Goal: Information Seeking & Learning: Learn about a topic

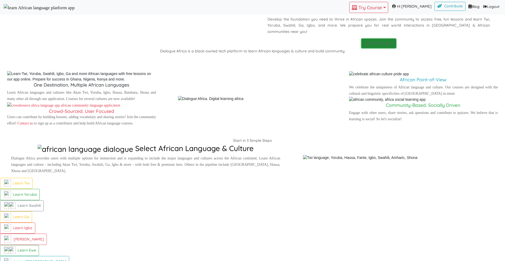
click at [384, 47] on p "Continue Course" at bounding box center [379, 43] width 29 height 6
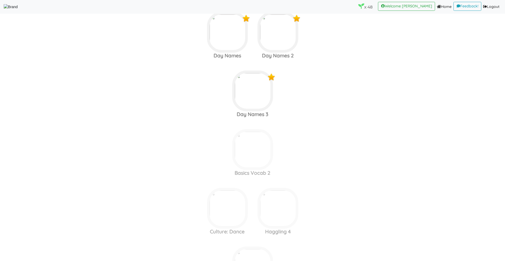
scroll to position [2269, 0]
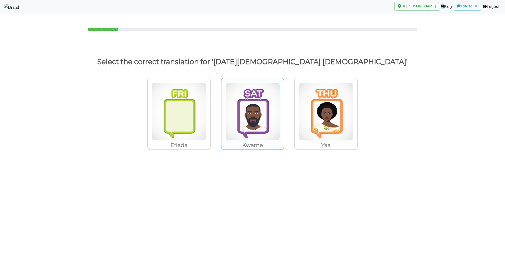
click at [206, 122] on img at bounding box center [179, 112] width 54 height 58
click at [214, 110] on input "Kwame" at bounding box center [212, 108] width 4 height 4
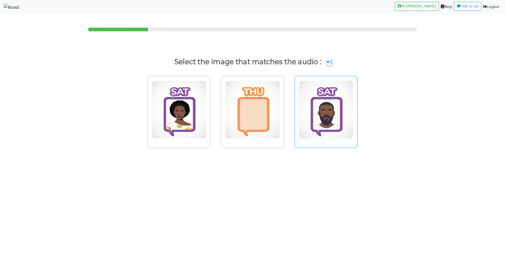
click at [206, 95] on img at bounding box center [179, 110] width 54 height 58
click at [214, 105] on input "radio" at bounding box center [212, 107] width 4 height 4
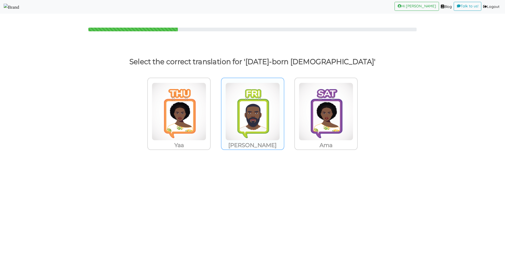
click at [206, 101] on img at bounding box center [179, 112] width 54 height 58
click at [214, 106] on input "[PERSON_NAME]" at bounding box center [212, 108] width 4 height 4
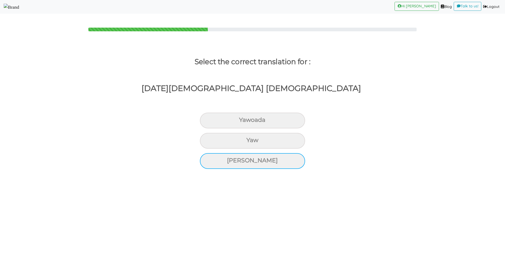
click at [257, 128] on div "[PERSON_NAME]" at bounding box center [252, 121] width 105 height 16
click at [243, 122] on input "[PERSON_NAME]" at bounding box center [241, 119] width 3 height 3
radio input "true"
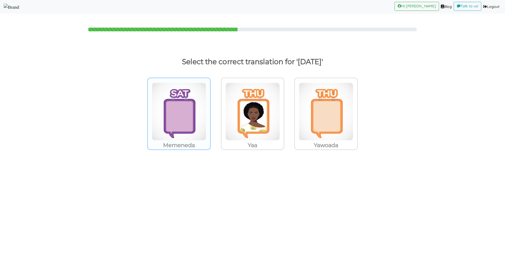
click at [178, 116] on img at bounding box center [179, 112] width 54 height 58
click at [210, 110] on input "Memeneda" at bounding box center [212, 108] width 4 height 4
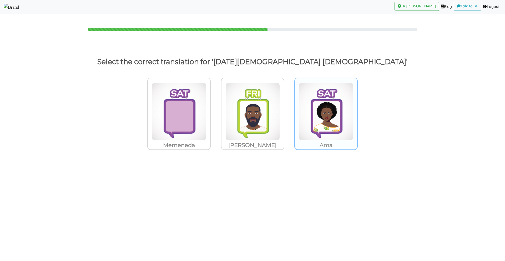
click at [206, 96] on img at bounding box center [179, 112] width 54 height 58
click at [214, 106] on input "Ama" at bounding box center [212, 108] width 4 height 4
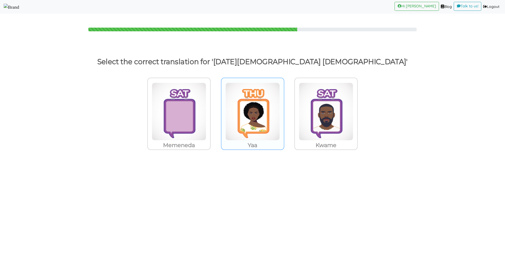
click at [206, 98] on img at bounding box center [179, 112] width 54 height 58
click at [214, 106] on input "Yaa" at bounding box center [212, 108] width 4 height 4
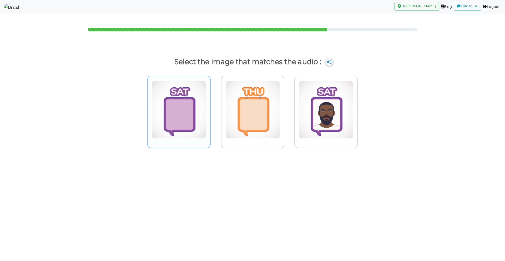
click at [183, 129] on img at bounding box center [179, 110] width 54 height 58
click at [210, 108] on input "radio" at bounding box center [212, 107] width 4 height 4
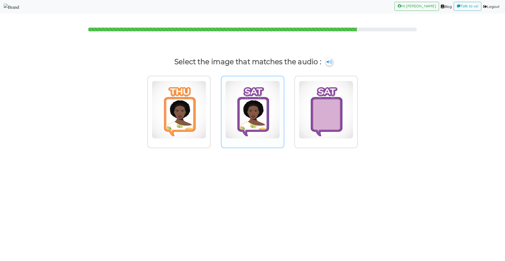
click at [206, 107] on img at bounding box center [179, 110] width 54 height 58
click at [214, 107] on input "radio" at bounding box center [212, 107] width 4 height 4
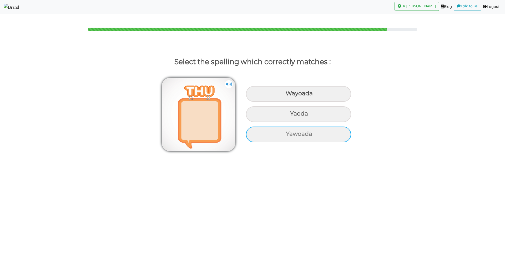
click at [264, 102] on div "Yawoada" at bounding box center [298, 94] width 105 height 16
click at [285, 95] on input "Yawoada" at bounding box center [286, 93] width 3 height 3
radio input "true"
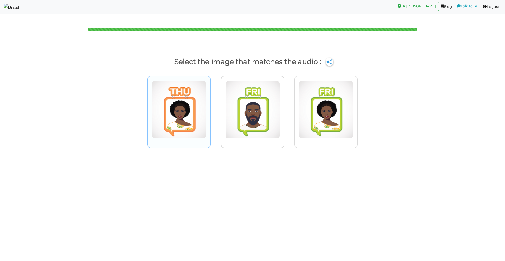
click at [188, 118] on img at bounding box center [179, 110] width 54 height 58
click at [210, 108] on input "radio" at bounding box center [212, 107] width 4 height 4
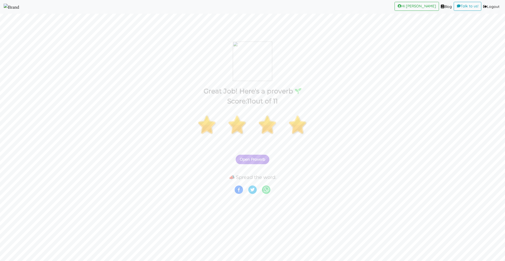
click at [265, 158] on span "Open Proverb" at bounding box center [252, 159] width 25 height 5
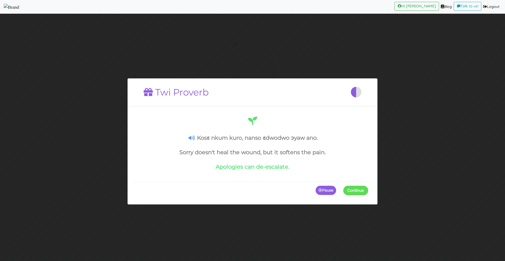
click at [369, 191] on span at bounding box center [369, 190] width 0 height 9
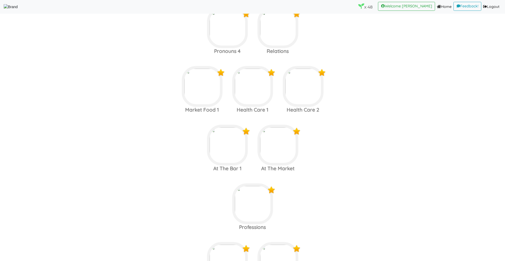
scroll to position [2352, 0]
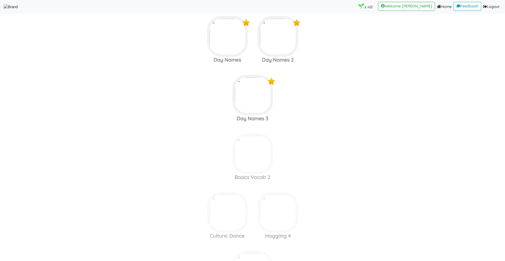
scroll to position [2311, 0]
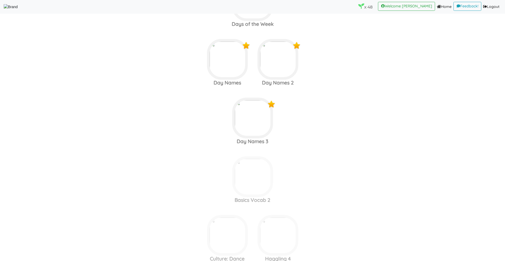
scroll to position [2244, 0]
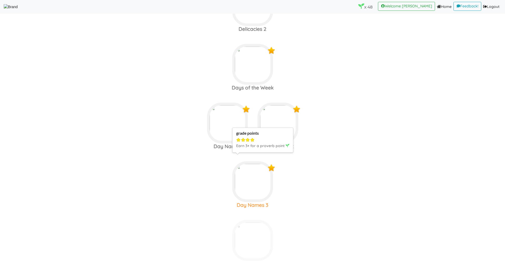
scroll to position [2219, 0]
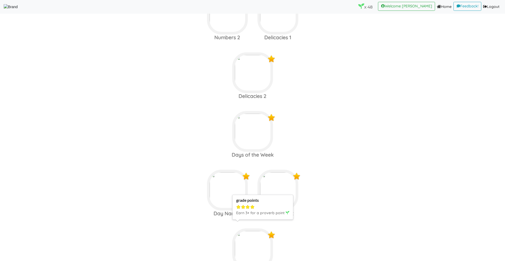
scroll to position [2146, 0]
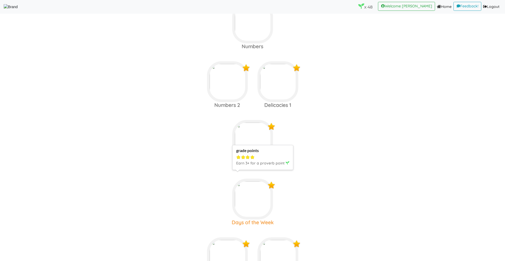
scroll to position [2077, 0]
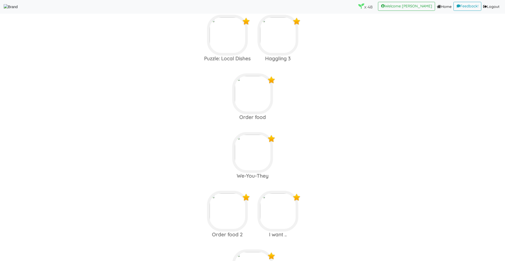
scroll to position [1673, 0]
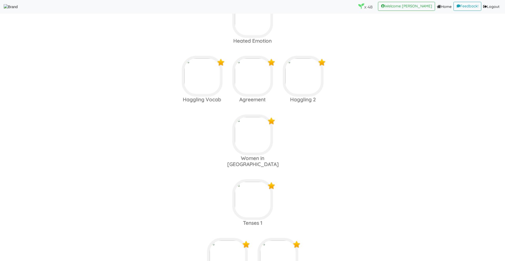
scroll to position [1457, 0]
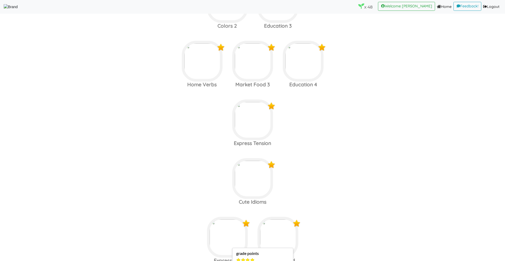
scroll to position [1065, 0]
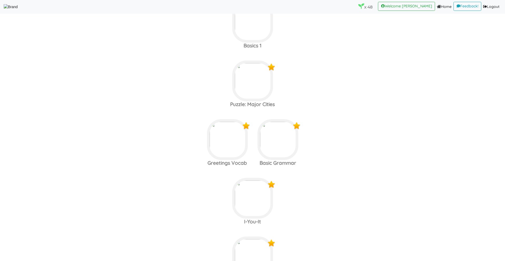
scroll to position [103, 0]
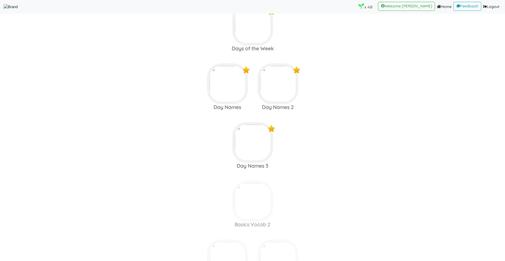
scroll to position [2267, 0]
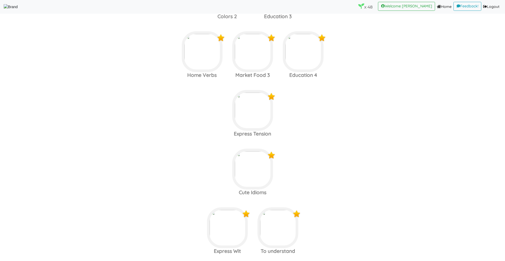
scroll to position [1172, 0]
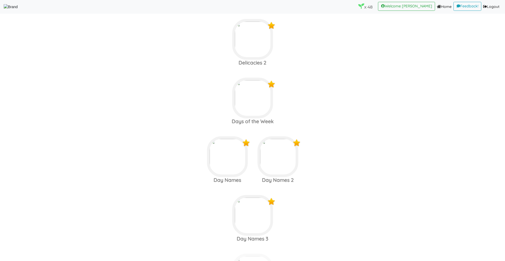
scroll to position [2265, 0]
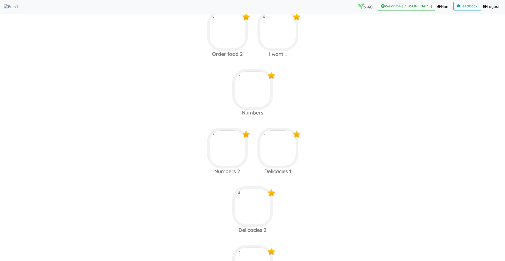
scroll to position [1993, 0]
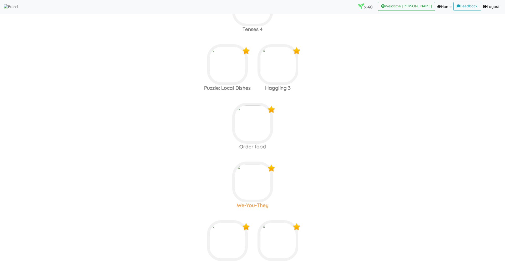
scroll to position [1741, 0]
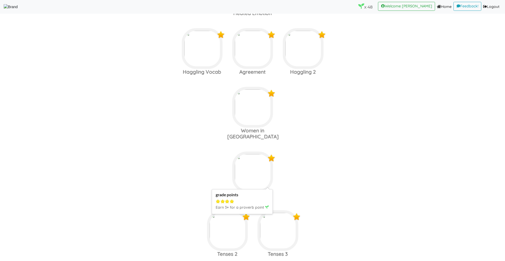
scroll to position [1522, 0]
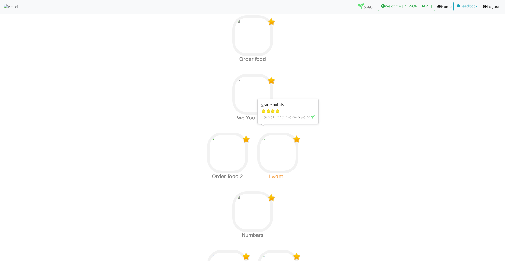
scroll to position [1928, 0]
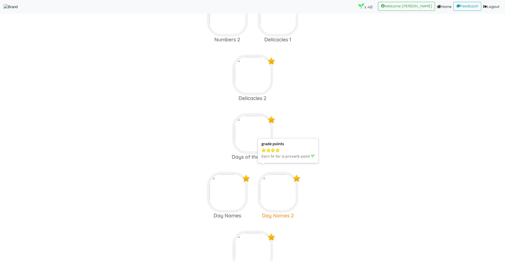
scroll to position [2175, 0]
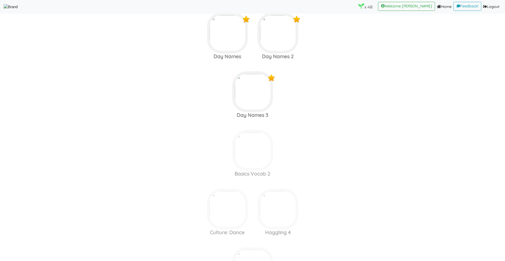
scroll to position [2313, 0]
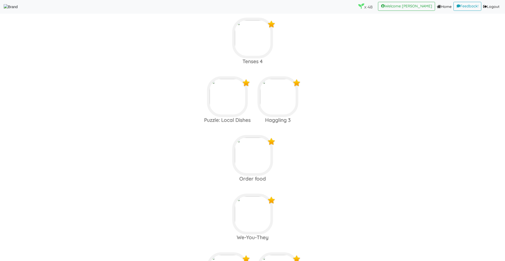
scroll to position [1760, 0]
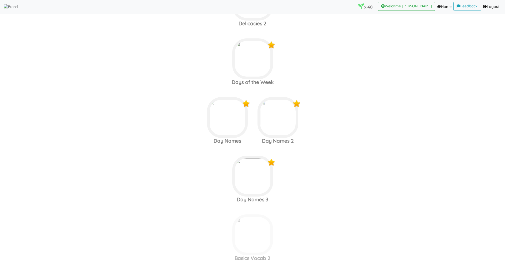
scroll to position [2228, 0]
